Goal: Information Seeking & Learning: Learn about a topic

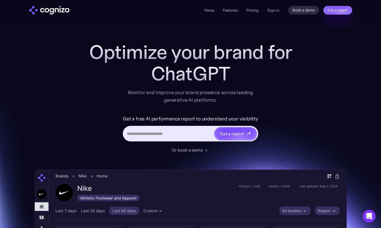
click at [259, 11] on link "Pricing" at bounding box center [252, 10] width 12 height 5
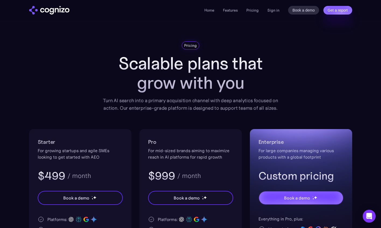
click at [58, 12] on img "home" at bounding box center [49, 10] width 40 height 9
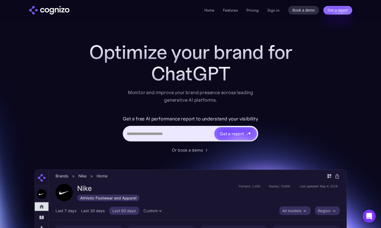
click at [233, 9] on link "Features" at bounding box center [230, 10] width 15 height 5
click at [42, 133] on div "Optimize your brand for Perplexi Monitor and improve your brand presence across…" at bounding box center [190, 218] width 312 height 354
